Goal: Navigation & Orientation: Find specific page/section

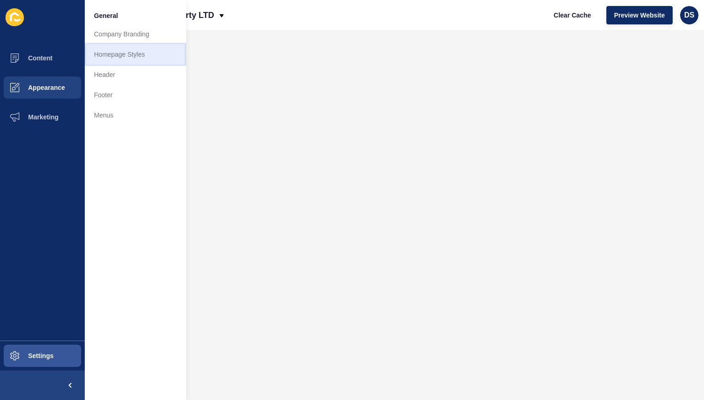
click at [136, 61] on link "Homepage Styles" at bounding box center [135, 54] width 101 height 20
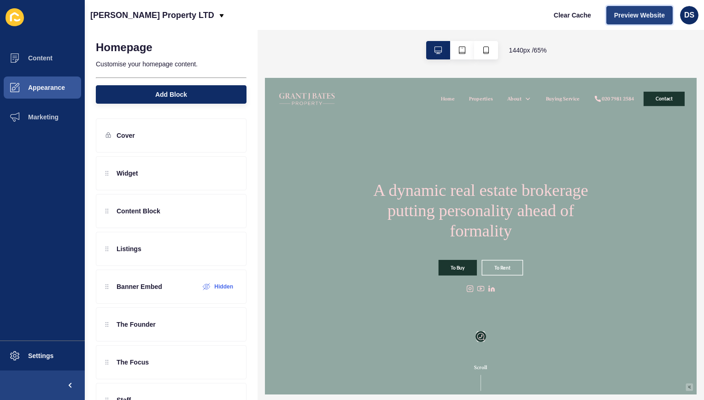
click at [640, 13] on span "Preview Website" at bounding box center [639, 15] width 51 height 9
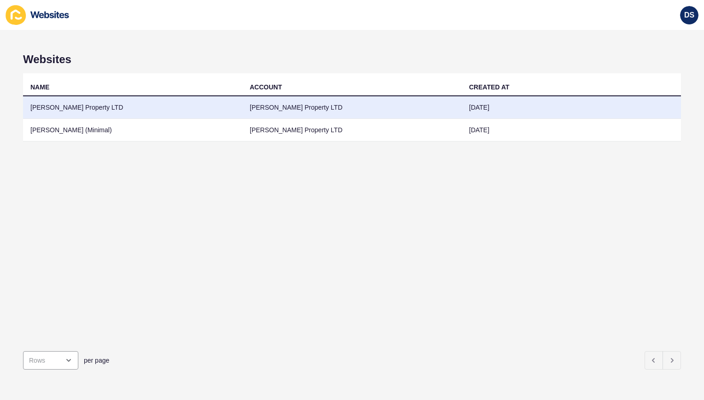
click at [91, 110] on td "[PERSON_NAME] Property LTD" at bounding box center [132, 107] width 219 height 23
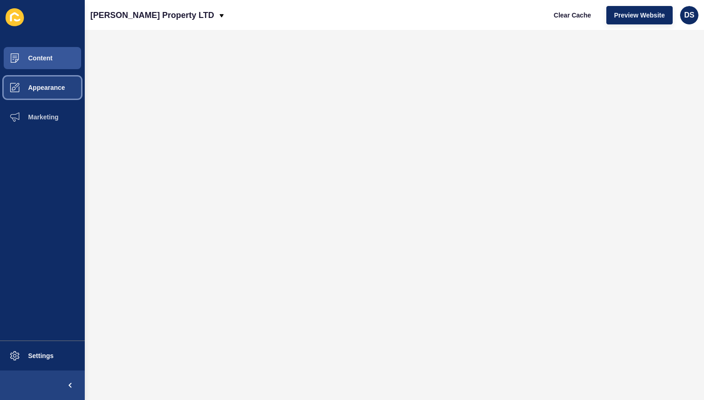
click at [34, 91] on span "Appearance" at bounding box center [32, 87] width 66 height 7
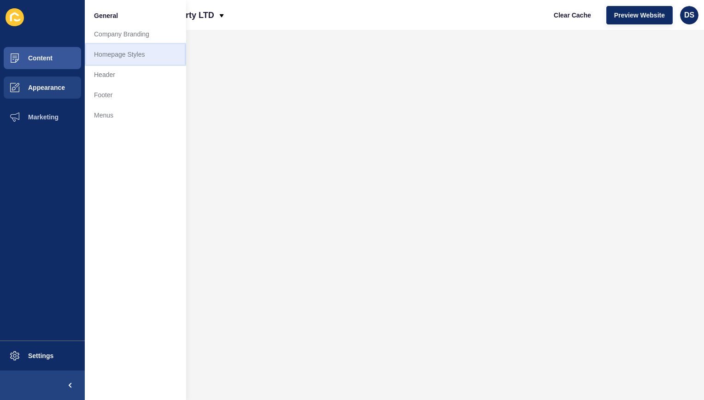
click at [137, 60] on link "Homepage Styles" at bounding box center [135, 54] width 101 height 20
